Goal: Book appointment/travel/reservation

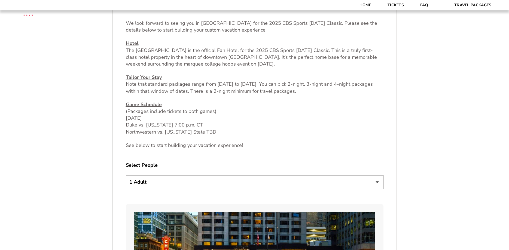
scroll to position [222, 0]
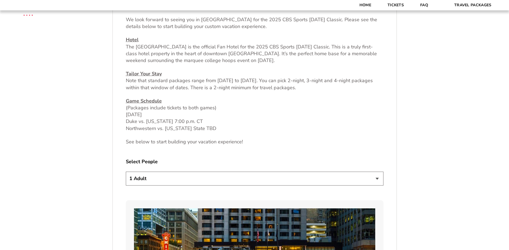
click at [126, 172] on select "1 Adult 2 Adults 3 Adults 4 Adults 2 Adults + 1 Child 2 Adults + 2 Children 2 A…" at bounding box center [255, 179] width 258 height 14
select select "2 Adults"
click option "2 Adults" at bounding box center [0, 0] width 0 height 0
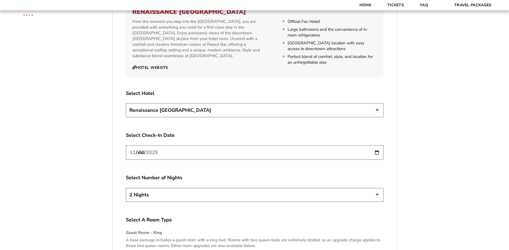
scroll to position [639, 0]
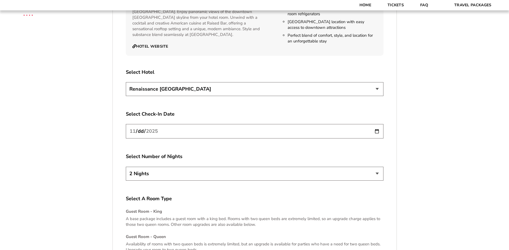
click at [126, 82] on select "Renaissance [GEOGRAPHIC_DATA]" at bounding box center [255, 89] width 258 height 14
click at [330, 94] on select "Renaissance [GEOGRAPHIC_DATA]" at bounding box center [255, 89] width 258 height 14
click at [290, 132] on input "[DATE]" at bounding box center [255, 131] width 258 height 14
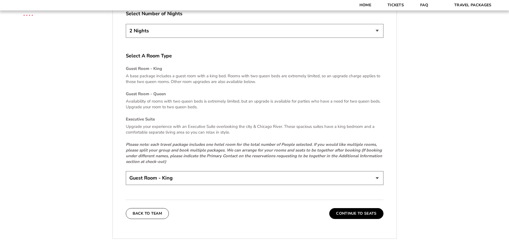
scroll to position [778, 0]
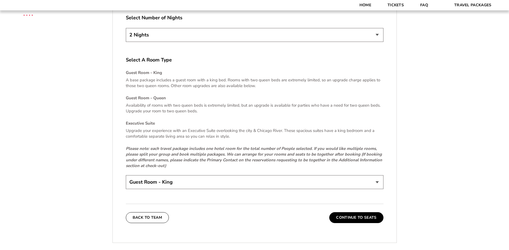
click at [126, 175] on select "Guest Room - King Guest Room - Queen (+$95 per night) Executive Suite (+$315 pe…" at bounding box center [255, 182] width 258 height 14
select select "Guest Room - Queen"
click option "Guest Room - Queen (+$95 per night)" at bounding box center [0, 0] width 0 height 0
click at [359, 219] on button "Continue To Seats" at bounding box center [356, 218] width 54 height 11
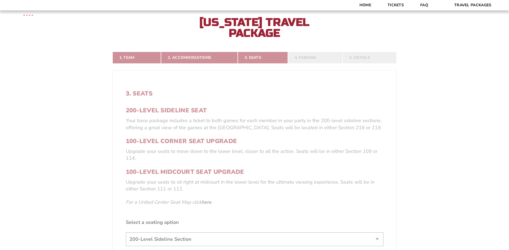
scroll to position [119, 0]
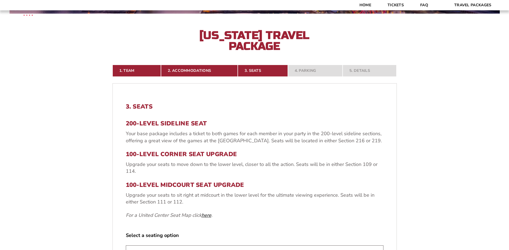
click at [207, 217] on link "here" at bounding box center [207, 215] width 10 height 7
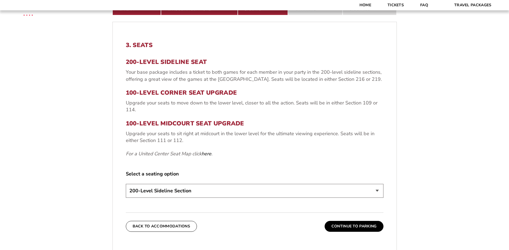
scroll to position [230, 0]
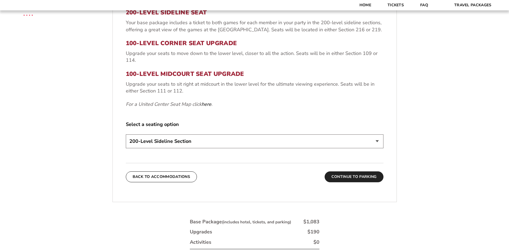
click at [346, 177] on button "Continue To Parking" at bounding box center [354, 177] width 59 height 11
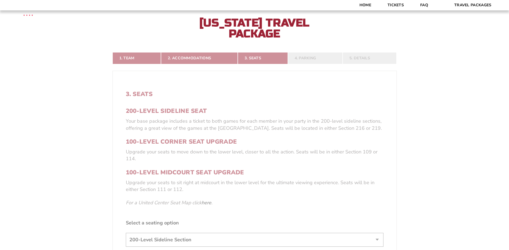
scroll to position [119, 0]
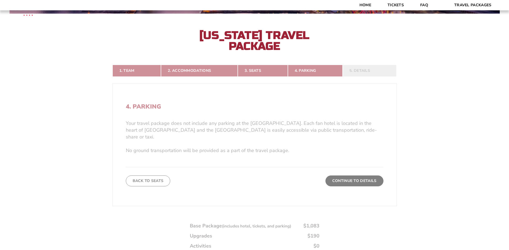
click at [344, 171] on form "[US_STATE] [US_STATE] Travel Package [PERSON_NAME] Travel Package [GEOGRAPHIC_D…" at bounding box center [254, 108] width 509 height 455
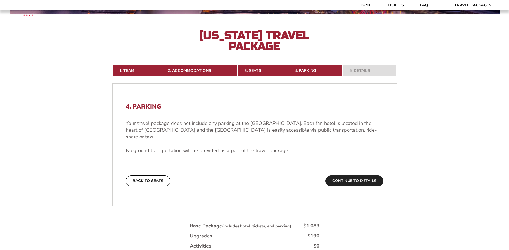
click at [344, 176] on button "Continue To Details" at bounding box center [355, 181] width 58 height 11
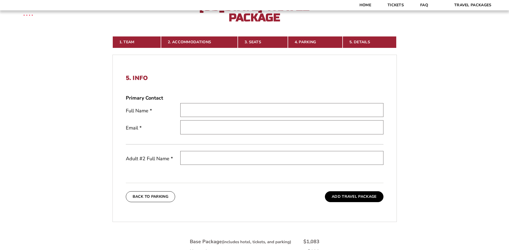
scroll to position [146, 0]
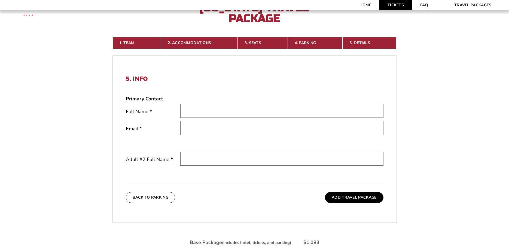
click at [397, 6] on link "Tickets" at bounding box center [396, 5] width 33 height 10
